Goal: Use online tool/utility: Use online tool/utility

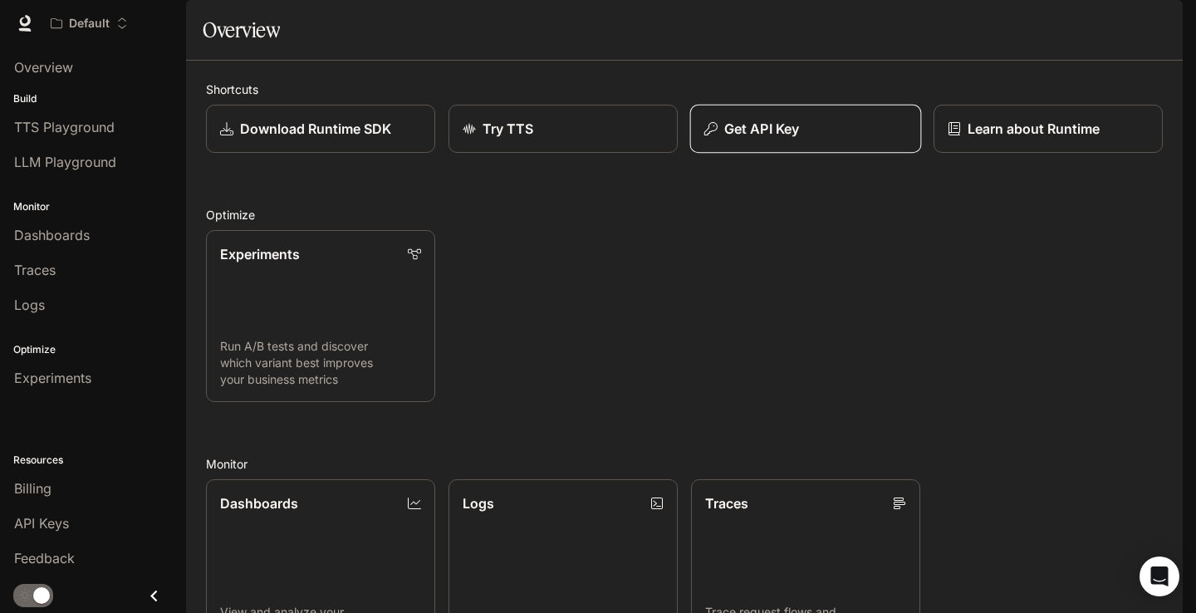
click at [809, 139] on div "Get API Key" at bounding box center [805, 129] width 203 height 20
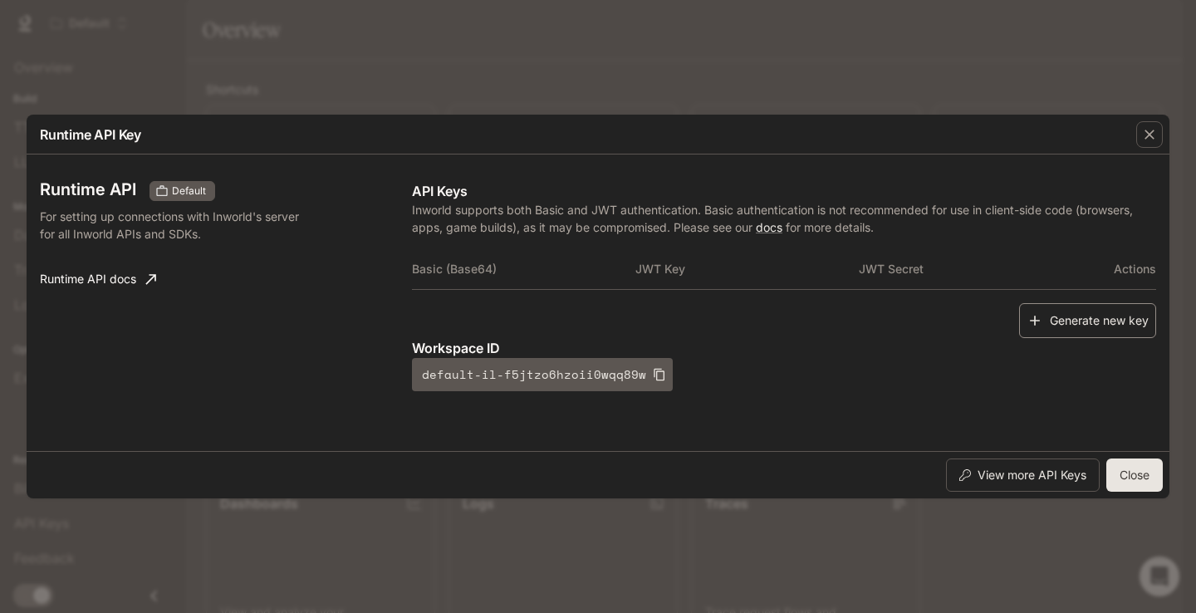
click at [1081, 326] on button "Generate new key" at bounding box center [1087, 321] width 137 height 36
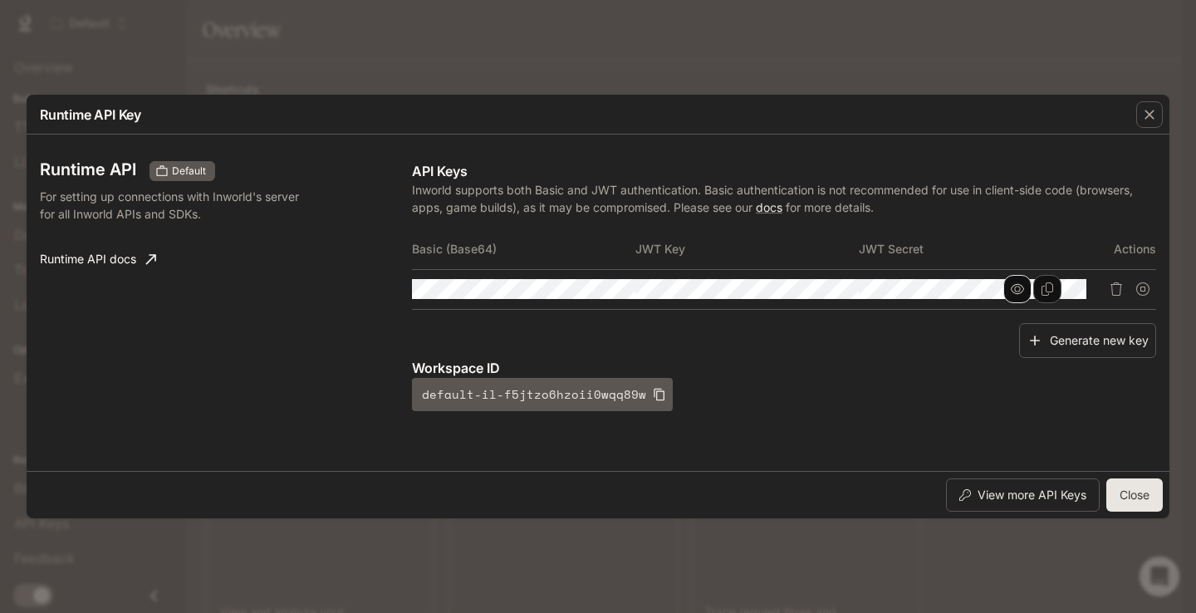
click at [1024, 284] on icon "button" at bounding box center [1017, 289] width 13 height 10
click at [1031, 282] on button "button" at bounding box center [1017, 289] width 28 height 28
click at [1024, 291] on icon "button" at bounding box center [1017, 288] width 13 height 13
drag, startPoint x: 906, startPoint y: 285, endPoint x: 1179, endPoint y: 304, distance: 273.8
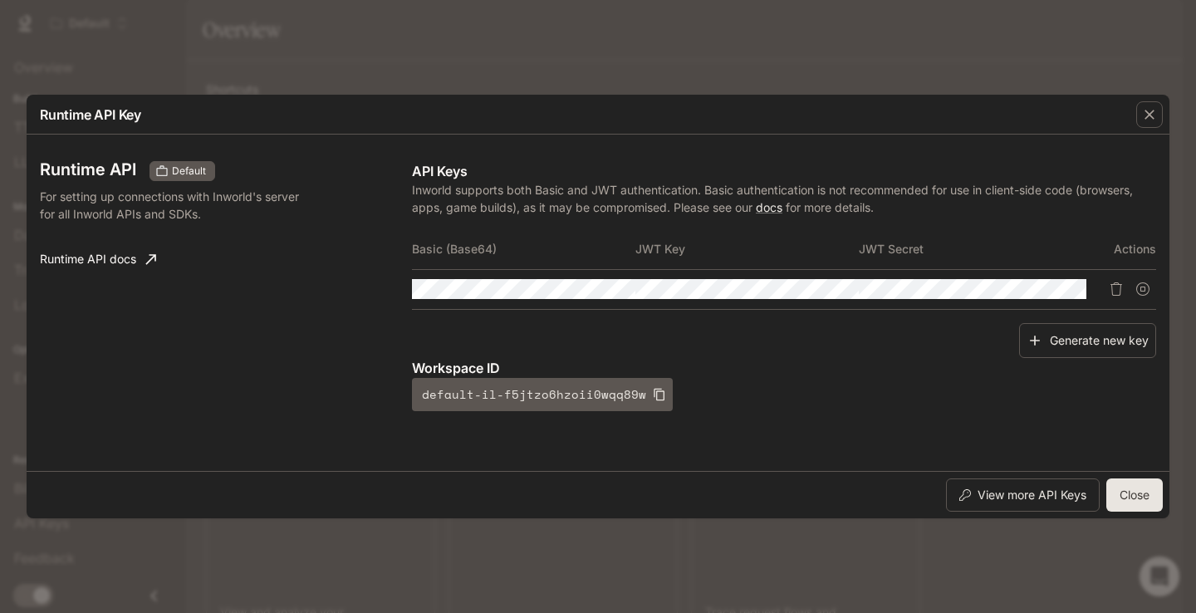
click at [1179, 304] on div "Runtime API Key Runtime API Default For setting up connections with Inworld's s…" at bounding box center [598, 306] width 1196 height 613
click at [817, 269] on th "JWT Secret" at bounding box center [926, 249] width 223 height 40
click at [830, 286] on icon "Copy Key" at bounding box center [824, 288] width 12 height 13
click at [1162, 277] on div "Runtime API Default For setting up connections with Inworld's server for all In…" at bounding box center [598, 303] width 1142 height 336
click at [768, 387] on div "Workspace ID default-il-f5jtzo6hzoii0wqq89w" at bounding box center [783, 384] width 743 height 53
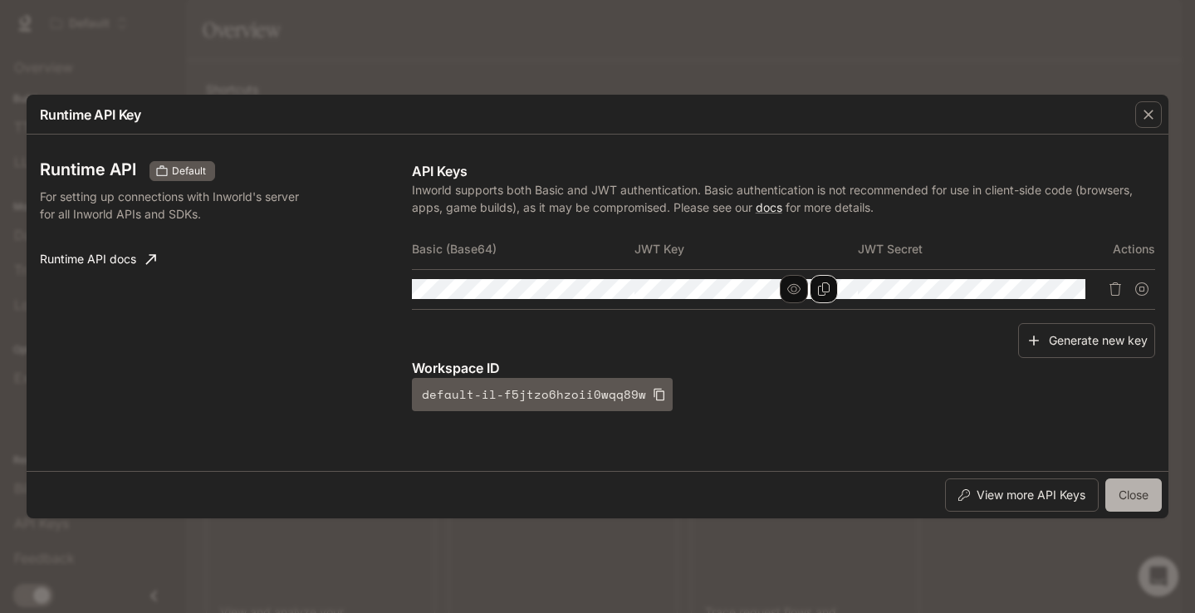
click at [1123, 502] on button "Close" at bounding box center [1133, 494] width 56 height 33
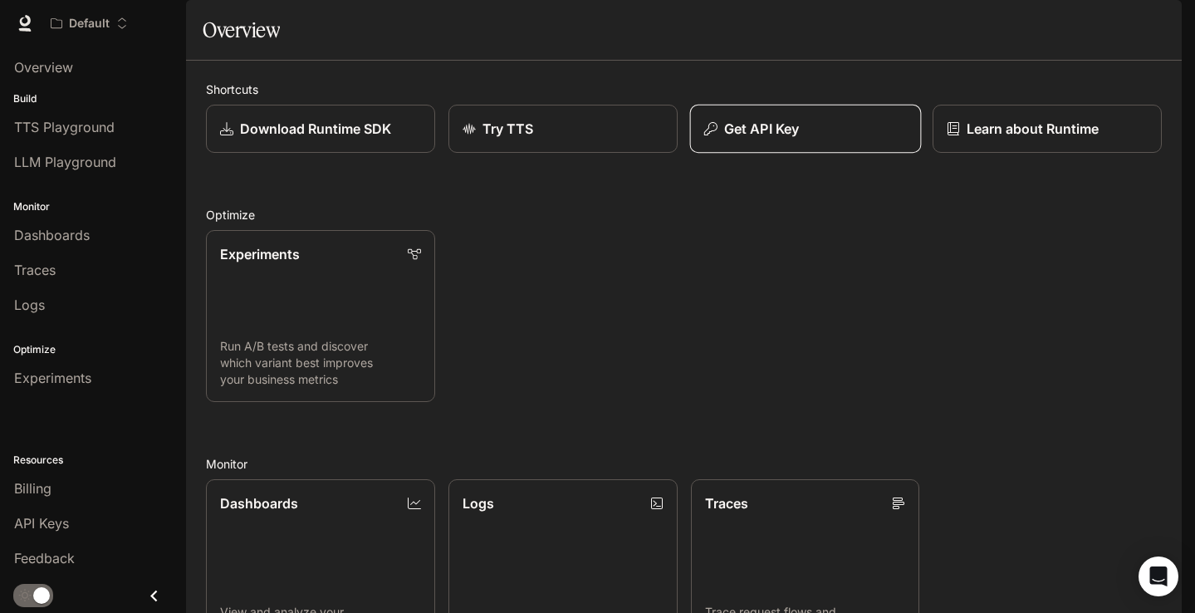
click at [760, 154] on button "Get API Key" at bounding box center [805, 129] width 232 height 49
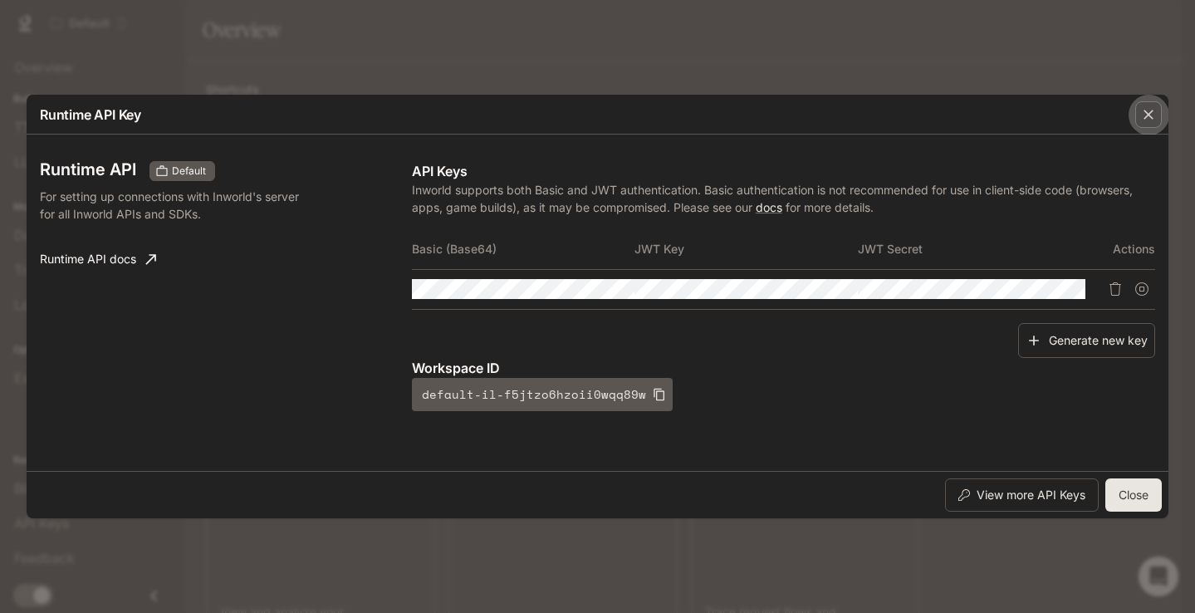
click at [1149, 110] on icon "button" at bounding box center [1148, 115] width 10 height 10
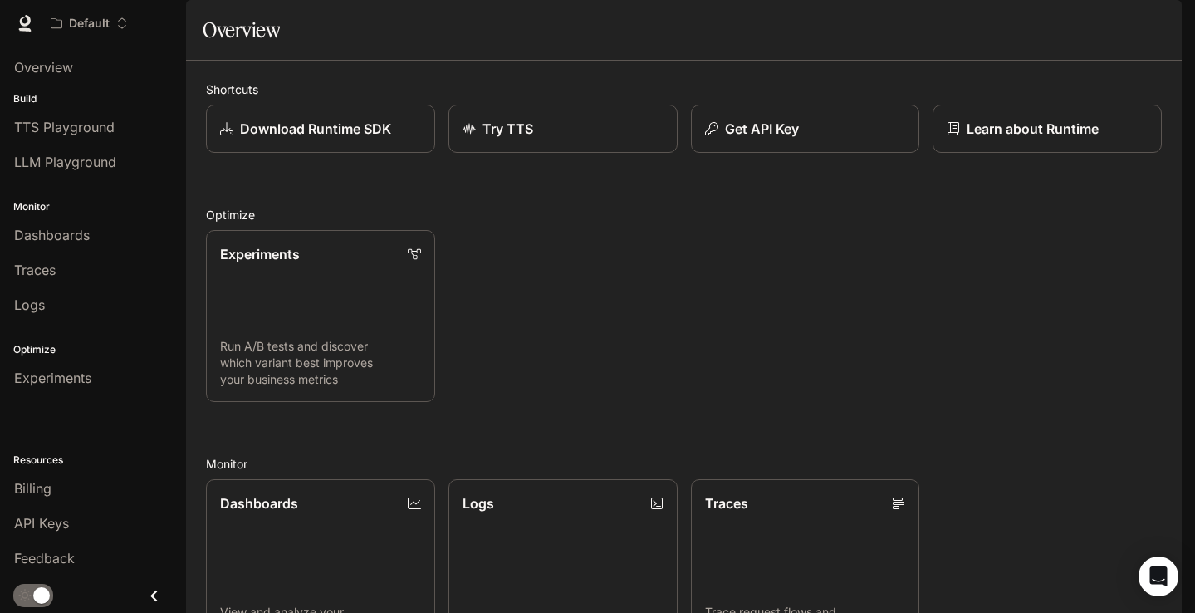
scroll to position [0, 0]
click at [72, 513] on div "API Keys" at bounding box center [93, 523] width 158 height 20
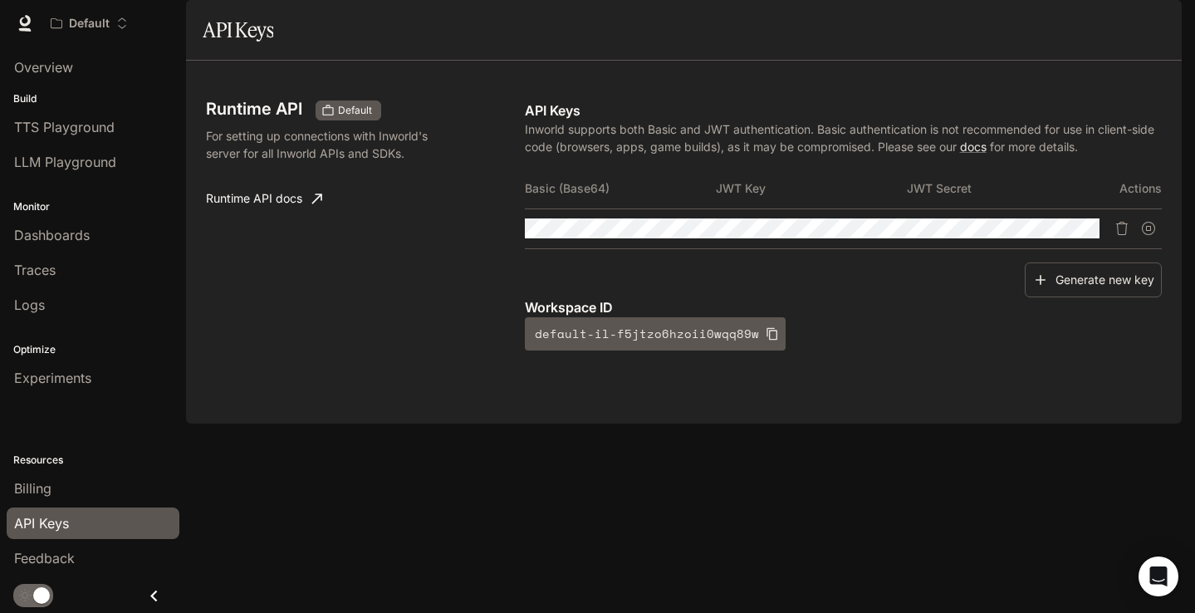
click at [1009, 350] on div "Workspace ID default-il-f5jtzo6hzoii0wqq89w" at bounding box center [843, 323] width 637 height 53
click at [1001, 248] on tr at bounding box center [843, 228] width 637 height 40
click at [896, 248] on tr at bounding box center [843, 228] width 637 height 40
click at [475, 211] on div "Runtime API Default For setting up connections with Inworld's server for all In…" at bounding box center [365, 225] width 319 height 250
click at [61, 130] on span "TTS Playground" at bounding box center [64, 127] width 100 height 20
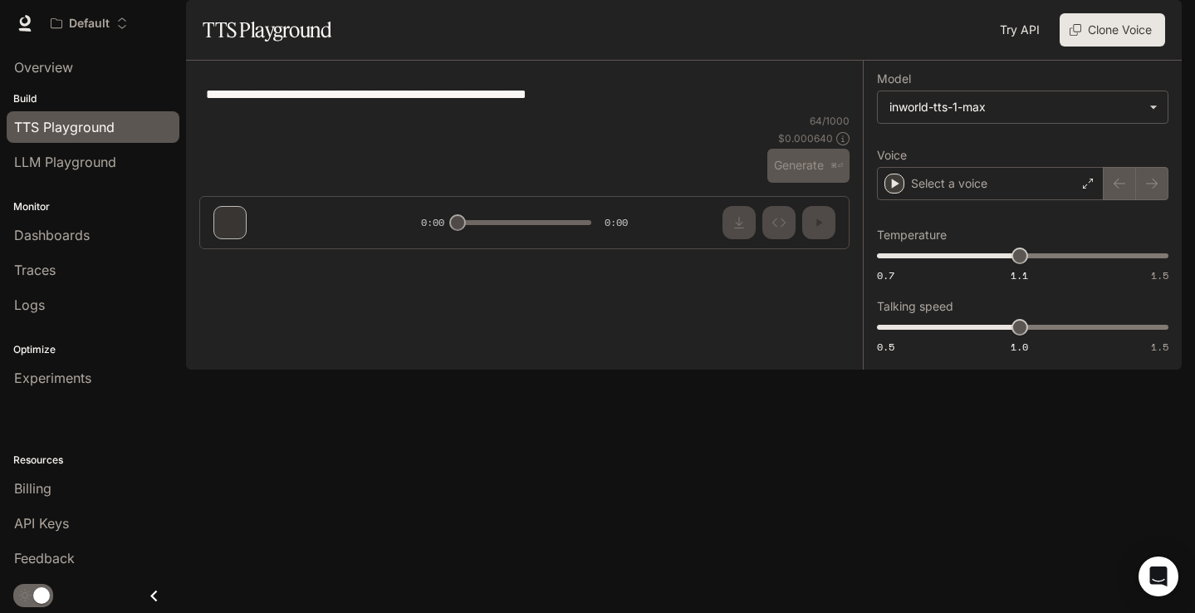
type textarea "**********"
type input "**********"
type input "***"
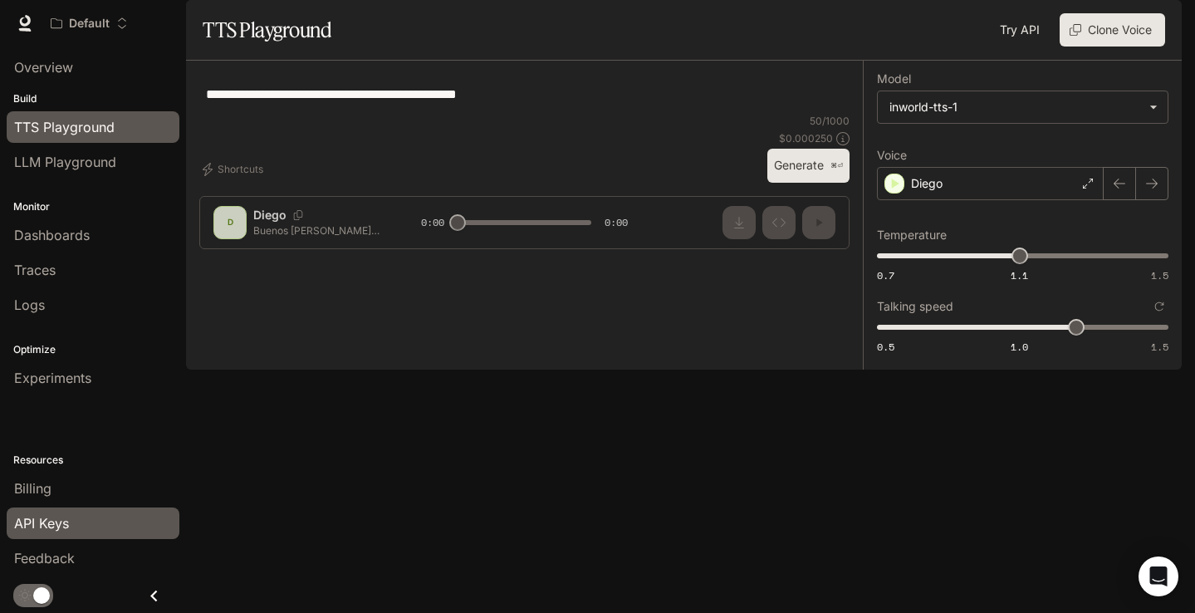
click at [45, 516] on span "API Keys" at bounding box center [41, 523] width 55 height 20
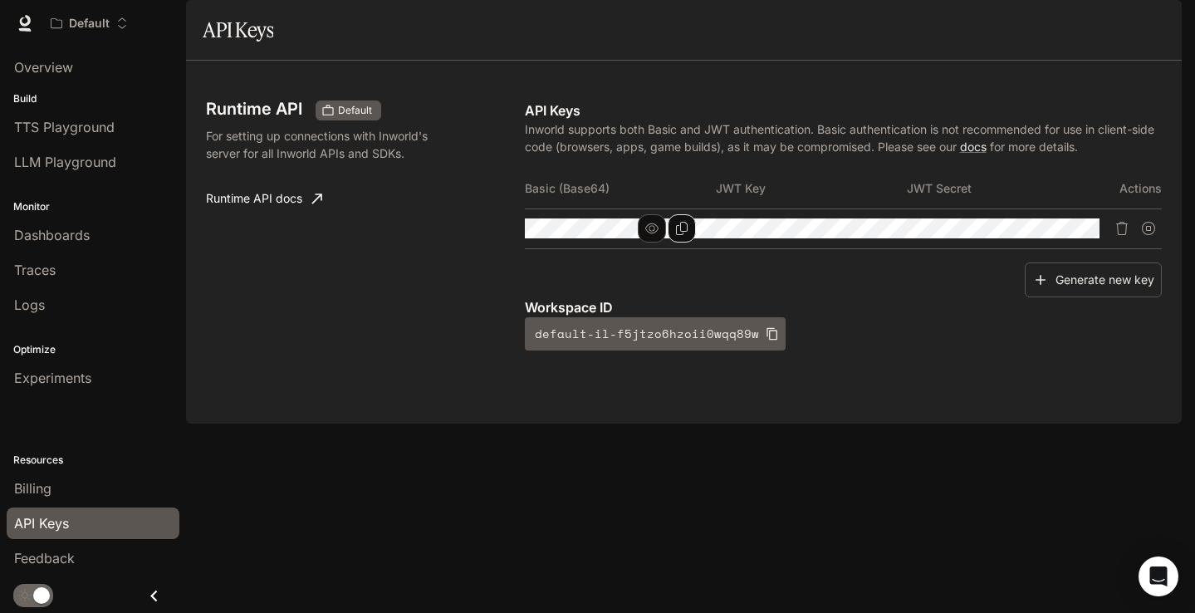
click at [688, 235] on icon "Copy Basic (Base64)" at bounding box center [681, 228] width 13 height 13
click at [96, 125] on span "TTS Playground" at bounding box center [64, 127] width 100 height 20
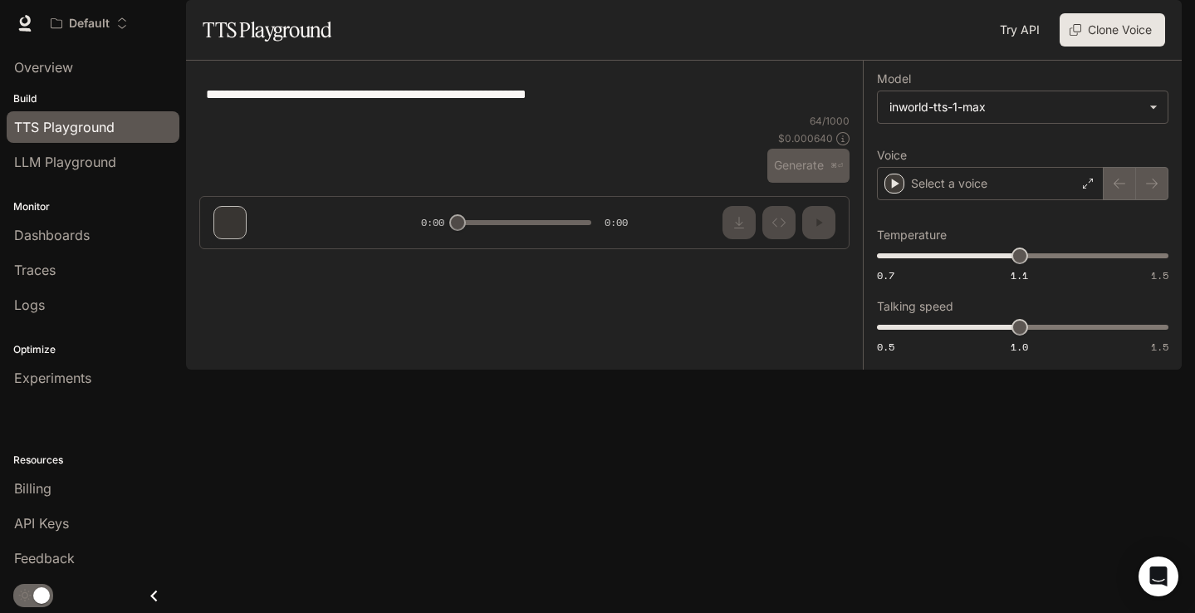
type textarea "**********"
type input "**********"
type input "***"
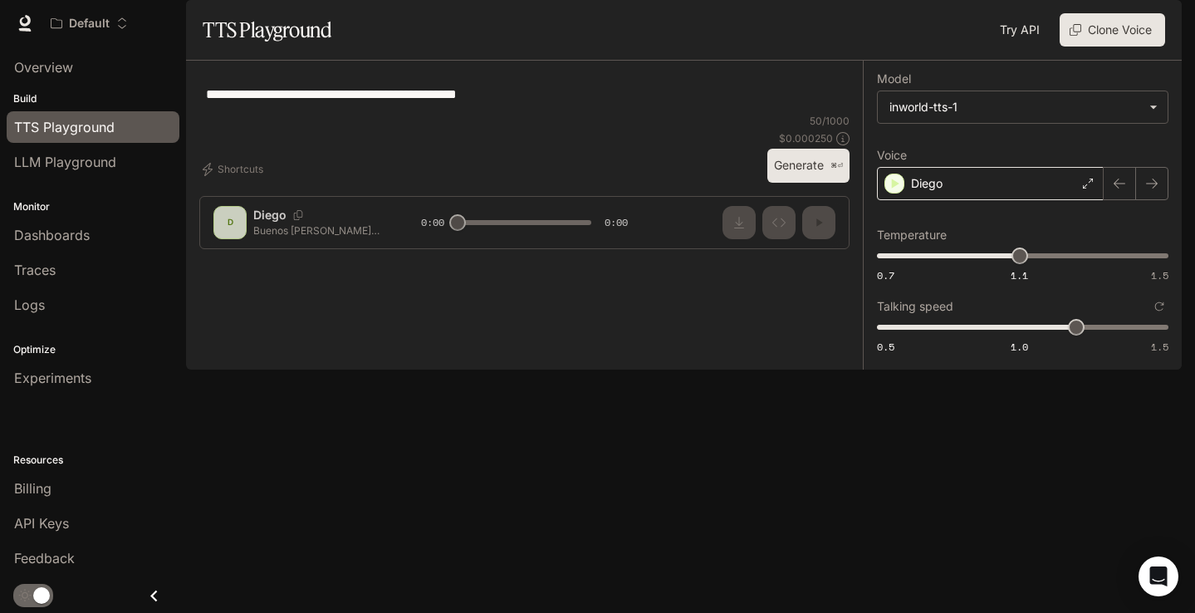
click at [1019, 200] on div "Diego" at bounding box center [990, 183] width 227 height 33
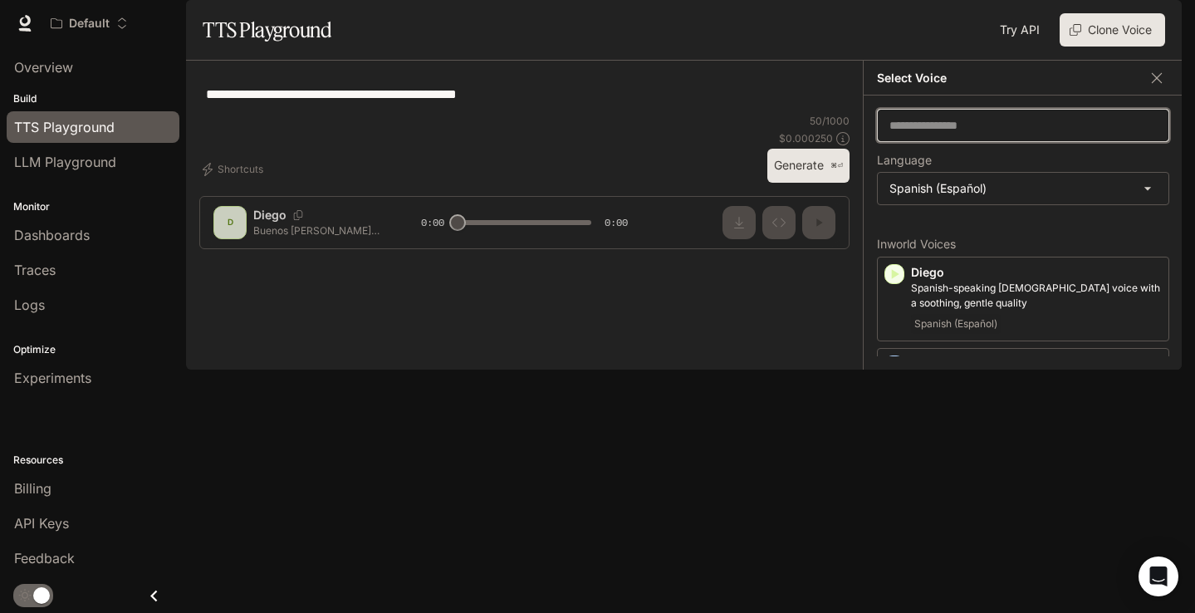
click at [950, 134] on input "text" at bounding box center [1023, 125] width 291 height 17
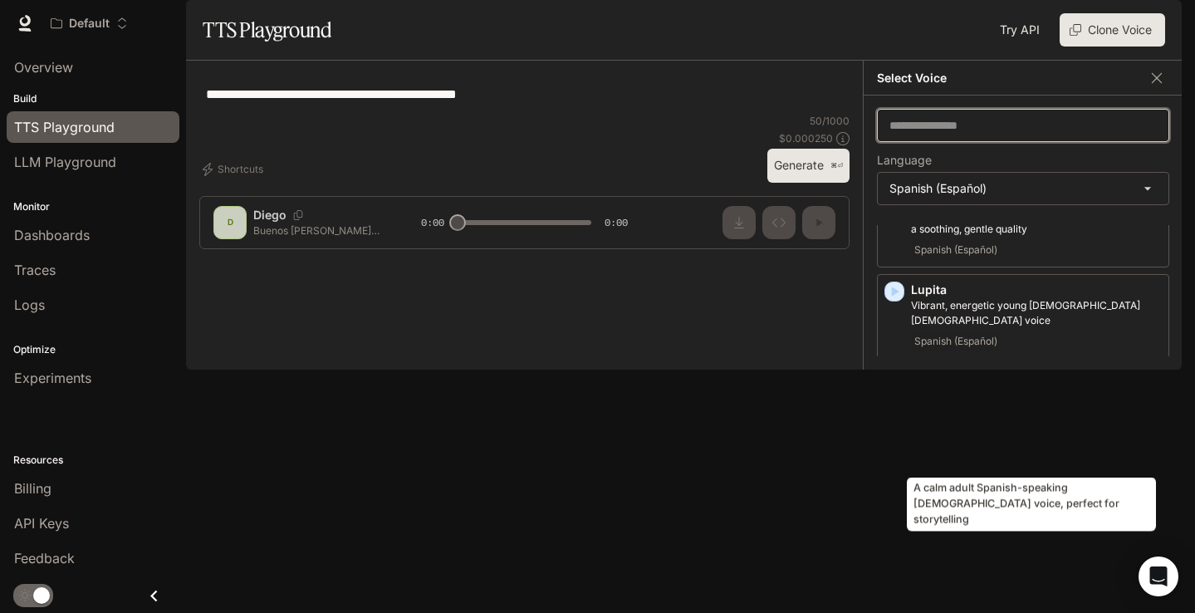
scroll to position [73, 0]
